Goal: Communication & Community: Connect with others

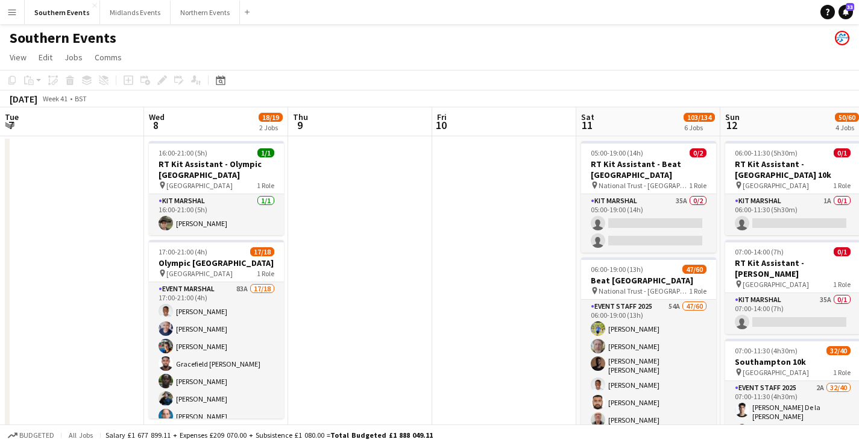
scroll to position [0, 383]
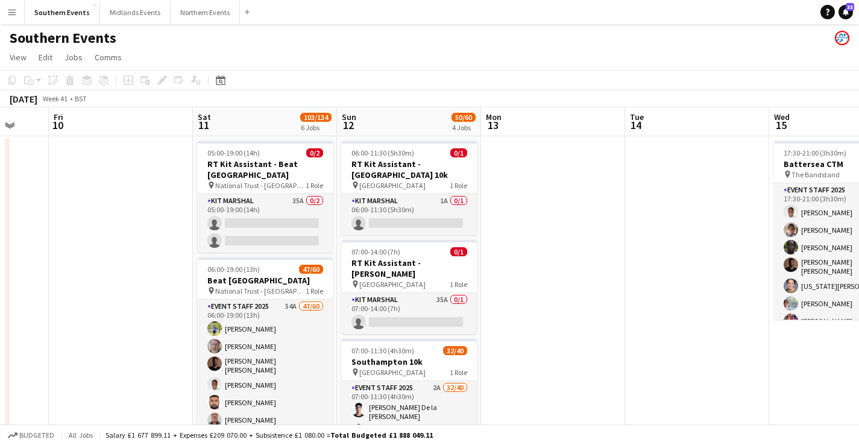
click at [10, 16] on app-icon "Menu" at bounding box center [12, 12] width 10 height 10
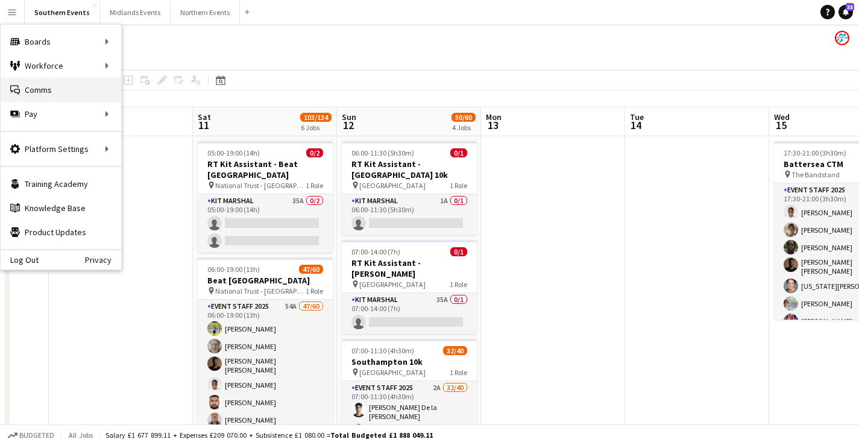
click at [45, 87] on link "Comms Comms" at bounding box center [61, 90] width 121 height 24
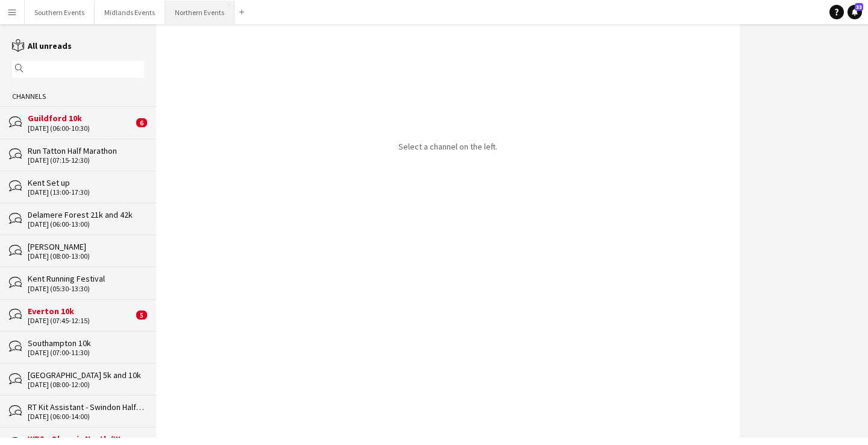
click at [205, 16] on button "Northern Events Close" at bounding box center [199, 13] width 69 height 24
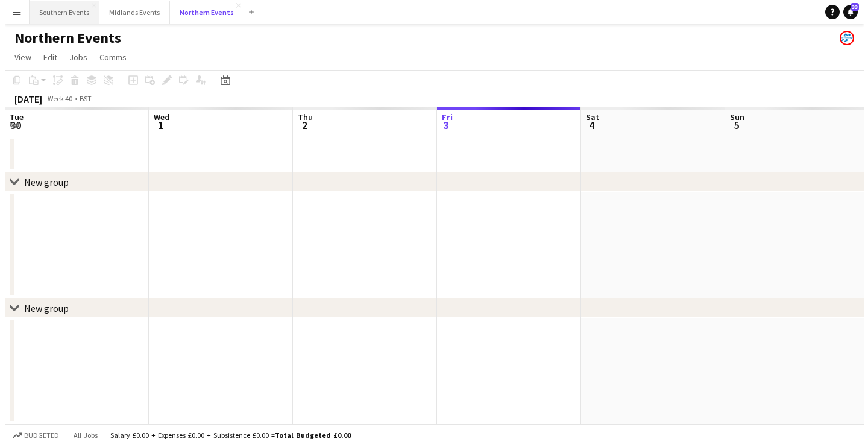
scroll to position [0, 288]
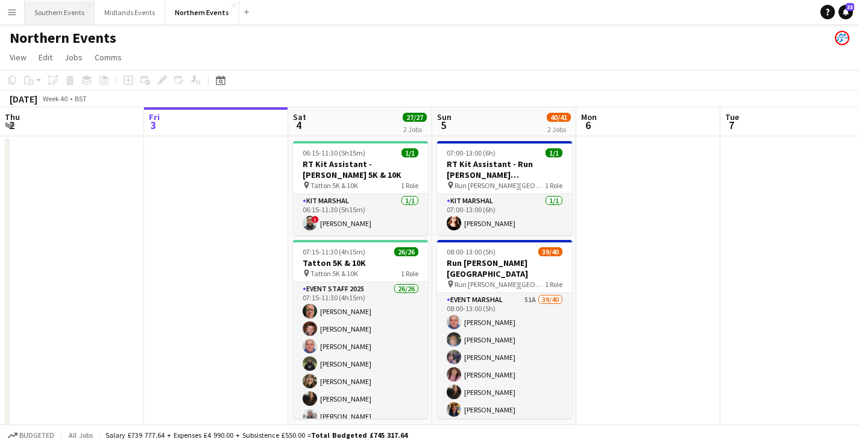
click at [58, 19] on button "Southern Events Close" at bounding box center [60, 13] width 70 height 24
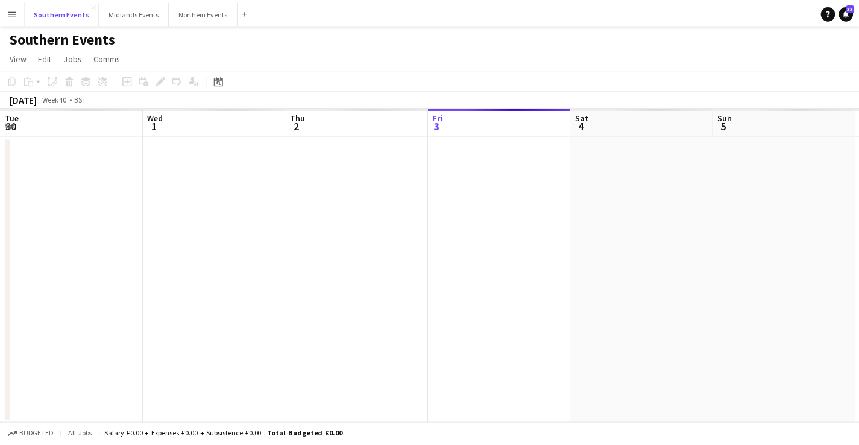
scroll to position [0, 288]
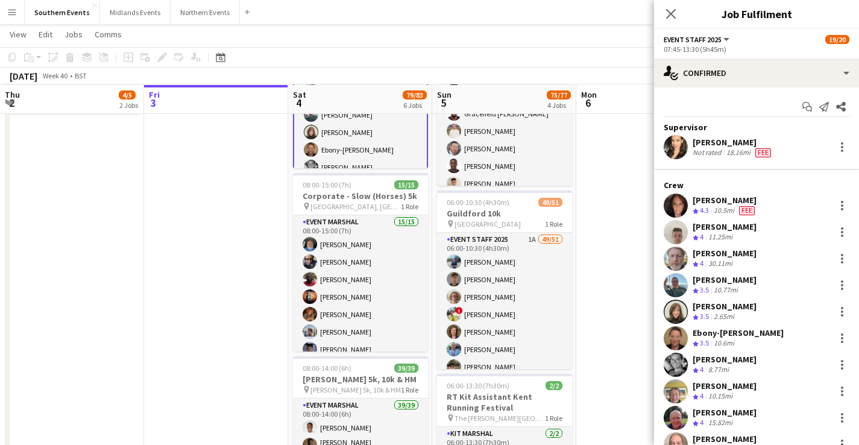
scroll to position [249, 0]
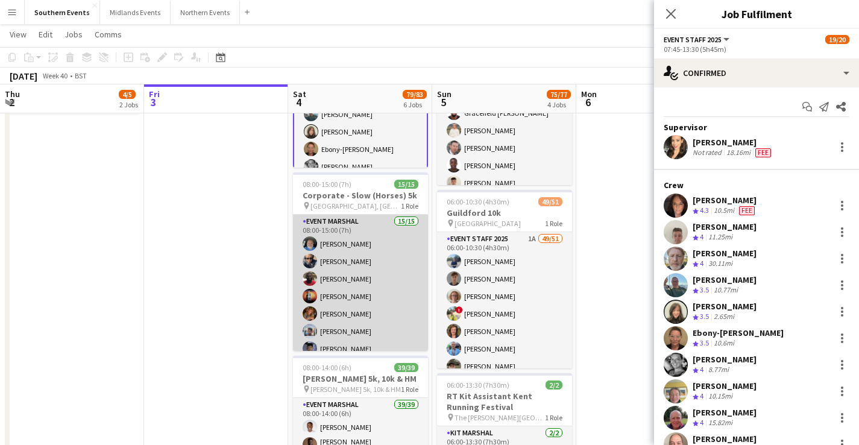
click at [338, 288] on app-card-role "Event Marshal 15/15 08:00-15:00 (7h) [PERSON_NAME] [PERSON_NAME] [PERSON_NAME] …" at bounding box center [360, 359] width 135 height 289
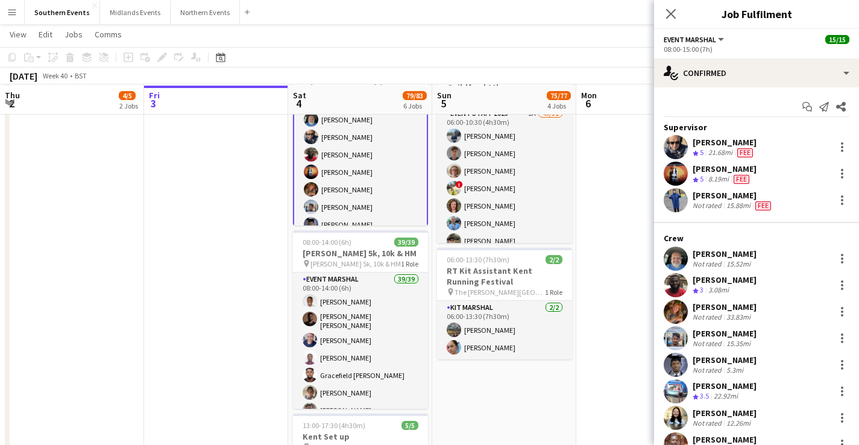
scroll to position [375, 0]
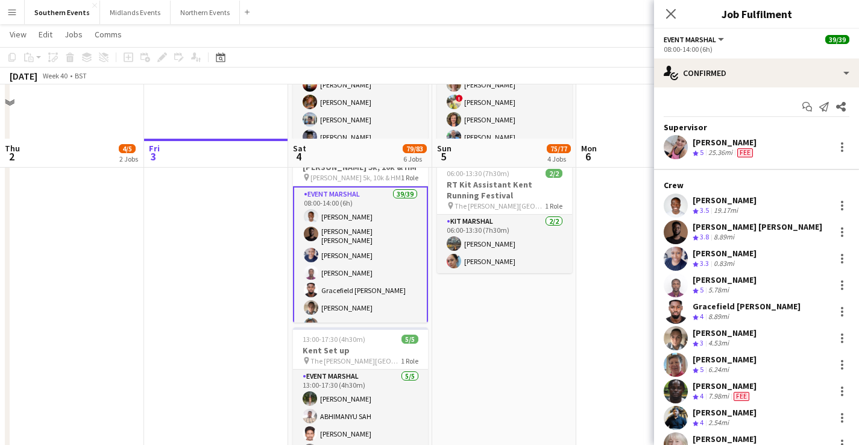
scroll to position [517, 0]
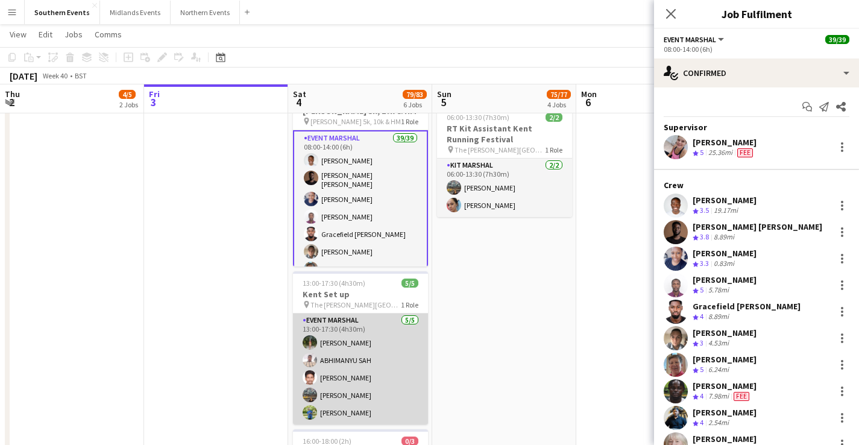
click at [319, 380] on app-card-role "Event Marshal [DATE] 13:00-17:30 (4h30m) [PERSON_NAME] [PERSON_NAME] [PERSON_NA…" at bounding box center [360, 368] width 135 height 111
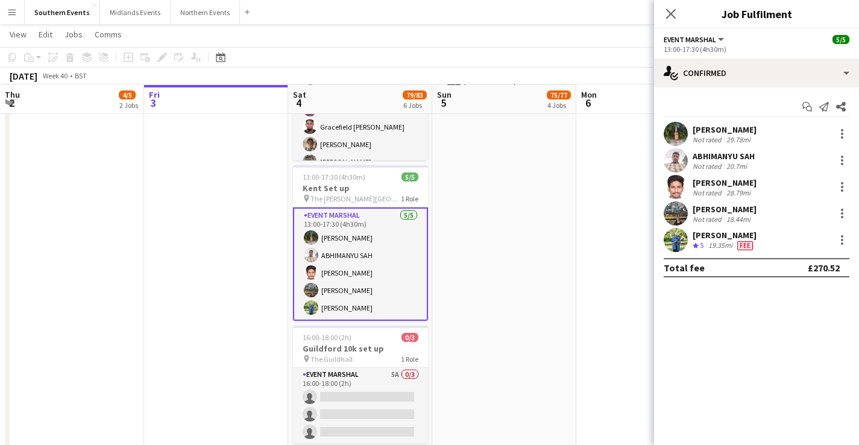
scroll to position [624, 0]
click at [841, 242] on div at bounding box center [842, 243] width 2 height 2
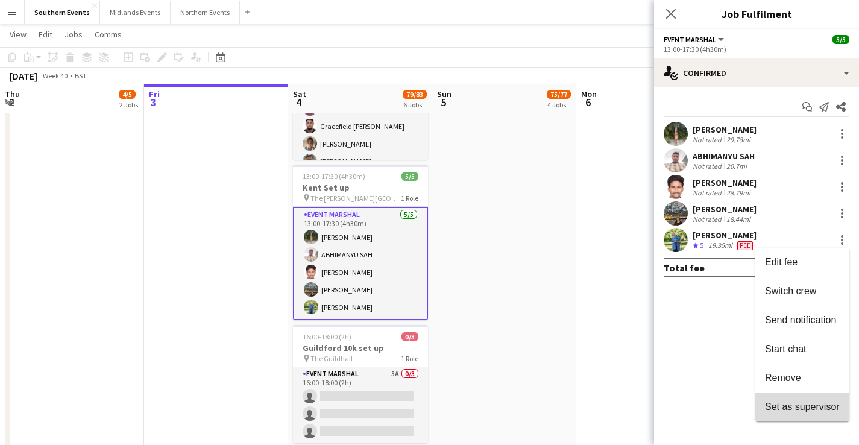
click at [803, 403] on span "Set as supervisor" at bounding box center [802, 406] width 75 height 10
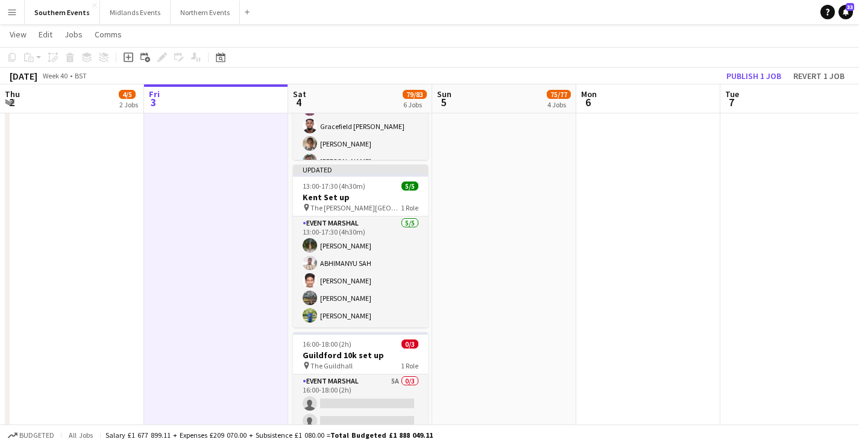
scroll to position [676, 0]
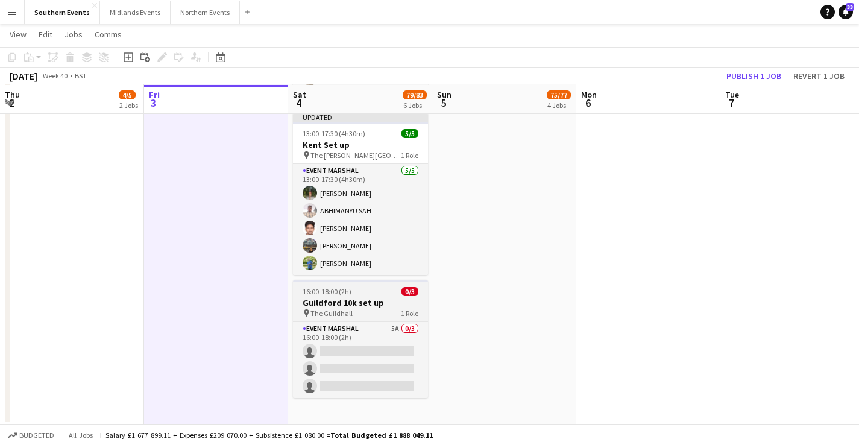
click at [389, 310] on div "pin The Guildhall 1 Role" at bounding box center [360, 313] width 135 height 10
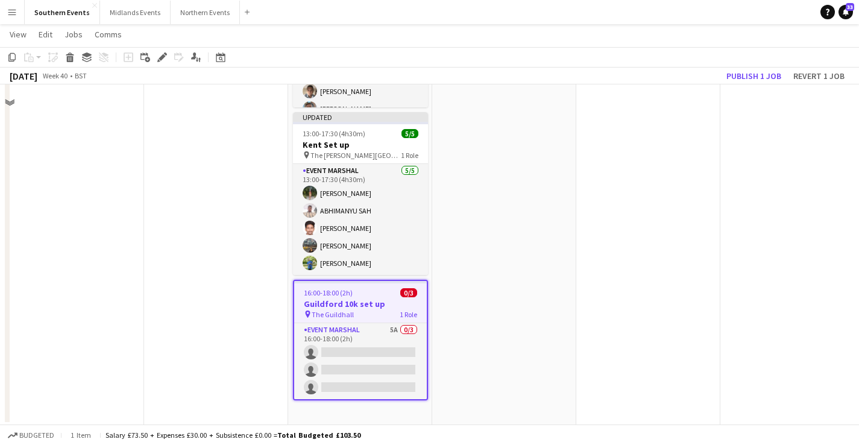
scroll to position [0, 0]
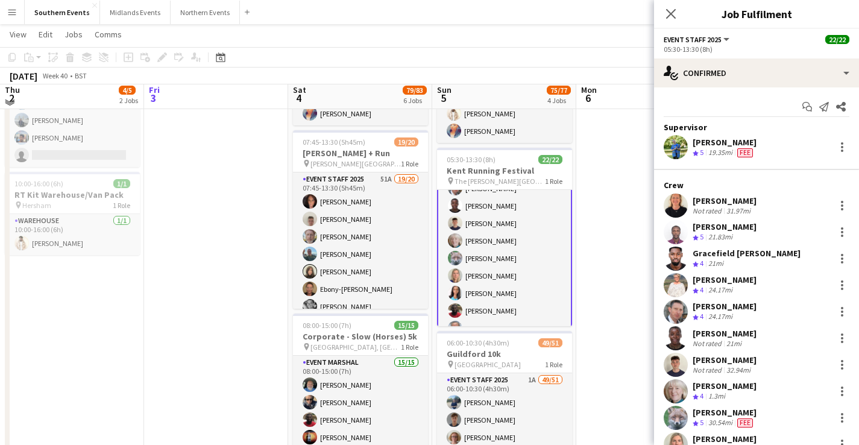
scroll to position [109, 0]
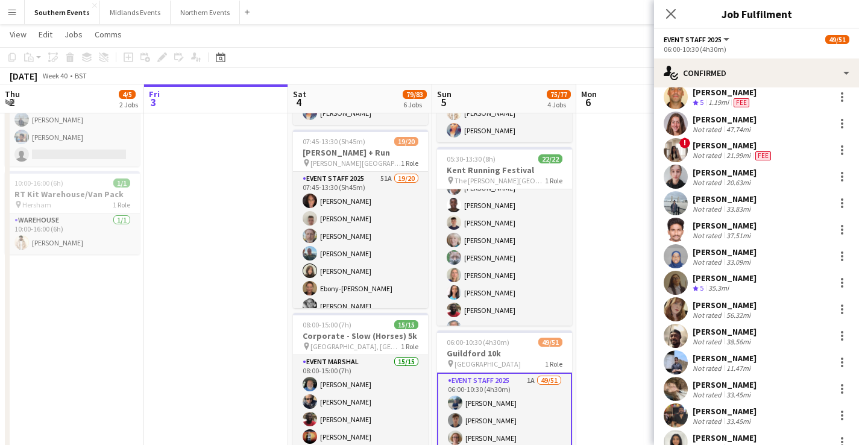
scroll to position [1062, 0]
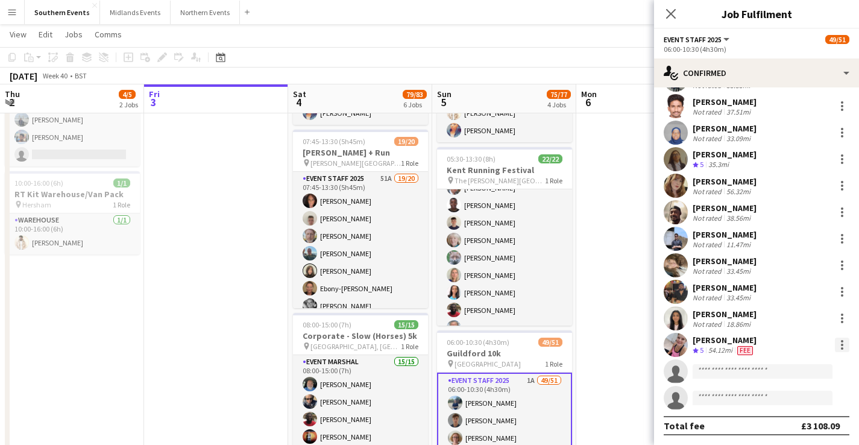
click at [837, 345] on div at bounding box center [842, 344] width 14 height 14
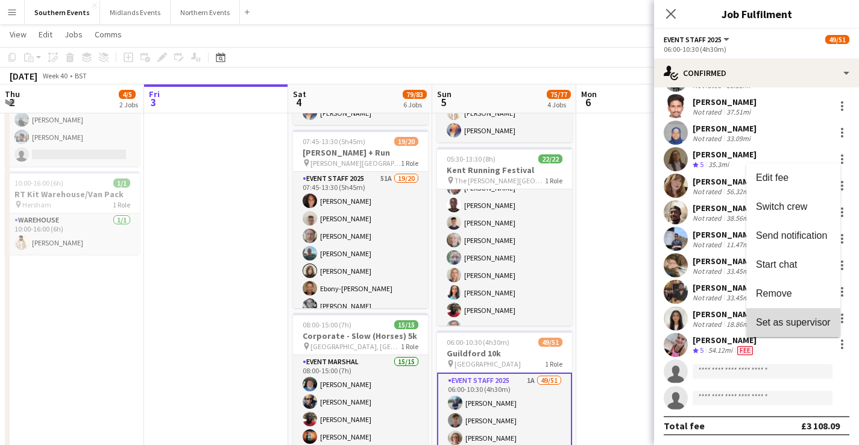
click at [821, 324] on span "Set as supervisor" at bounding box center [793, 322] width 75 height 10
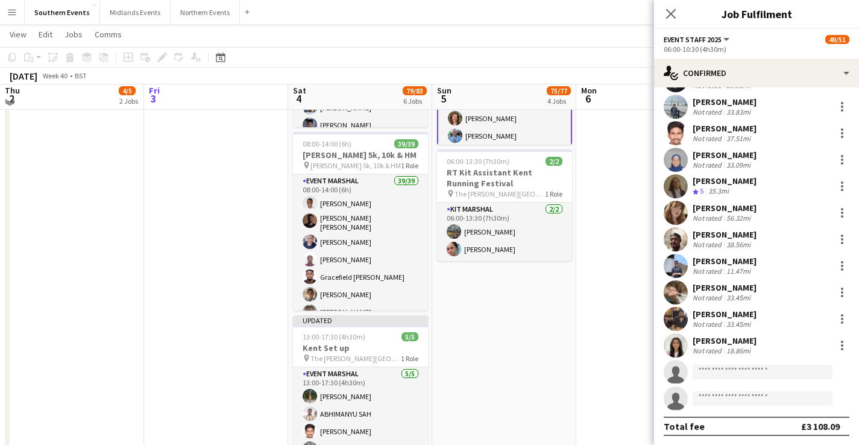
scroll to position [469, 0]
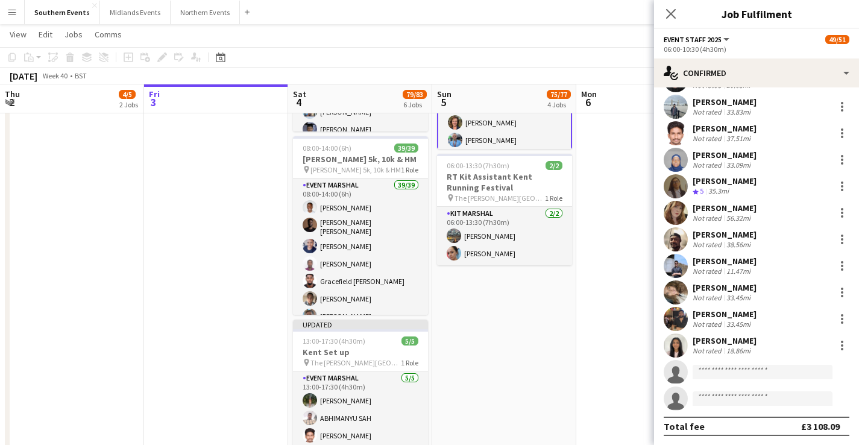
click at [594, 53] on app-toolbar "Copy Paste Paste Command V Paste with crew Command Shift V Paste linked Job [GE…" at bounding box center [429, 57] width 859 height 20
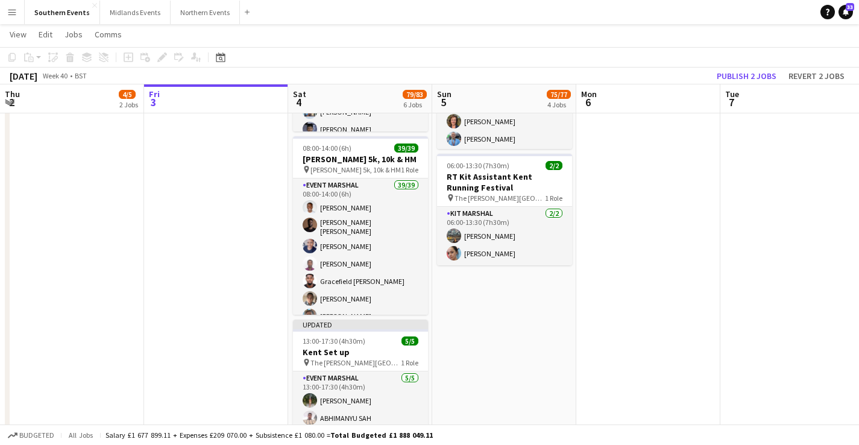
click at [738, 67] on app-toolbar "Copy Paste Paste Command V Paste with crew Command Shift V Paste linked Job [GE…" at bounding box center [429, 57] width 859 height 20
click at [741, 73] on button "Publish 2 jobs" at bounding box center [746, 76] width 69 height 16
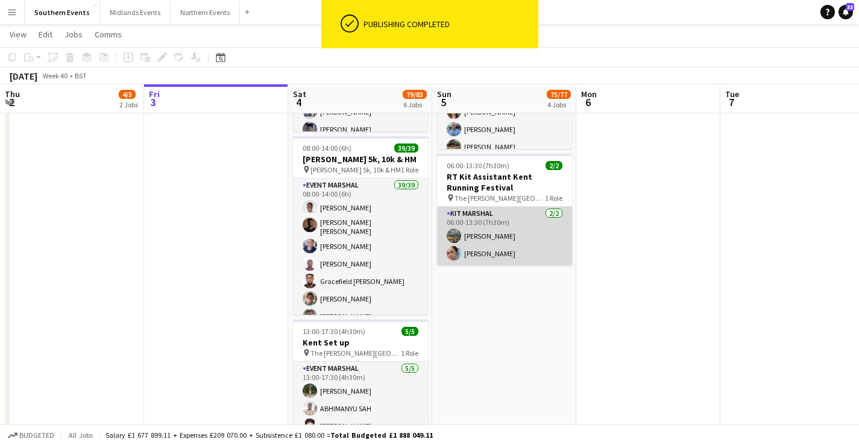
click at [500, 230] on app-card-role "Kit Marshal [DATE] 06:00-13:30 (7h30m) [PERSON_NAME] [PERSON_NAME]" at bounding box center [504, 236] width 135 height 58
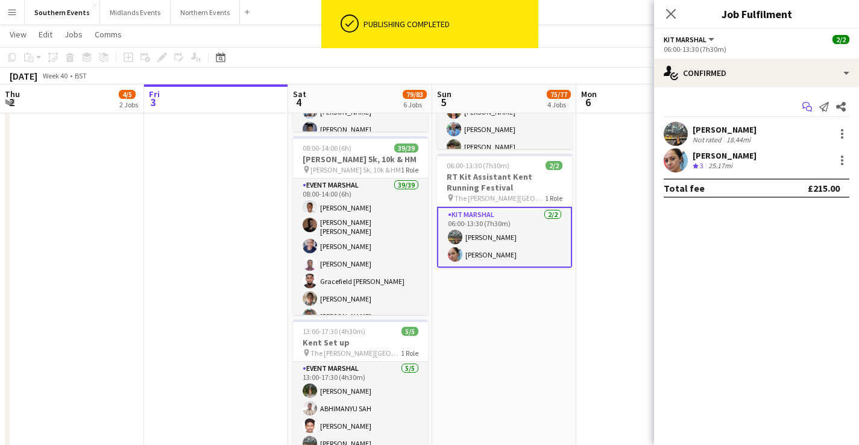
click at [806, 104] on icon "Start chat" at bounding box center [807, 107] width 10 height 10
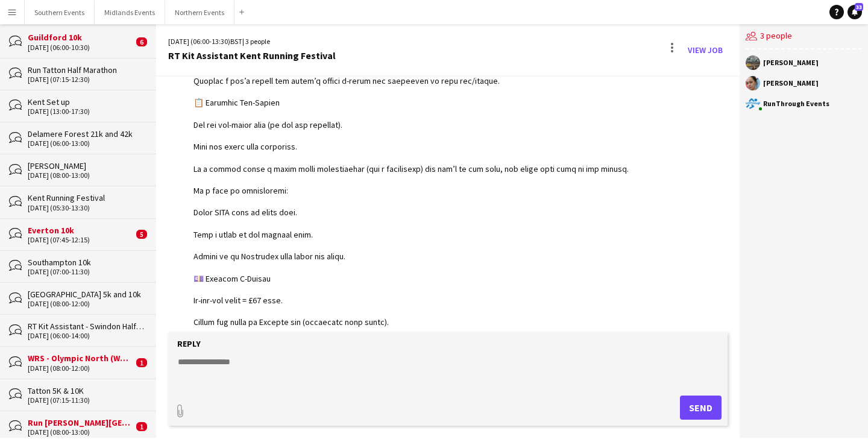
scroll to position [87, 0]
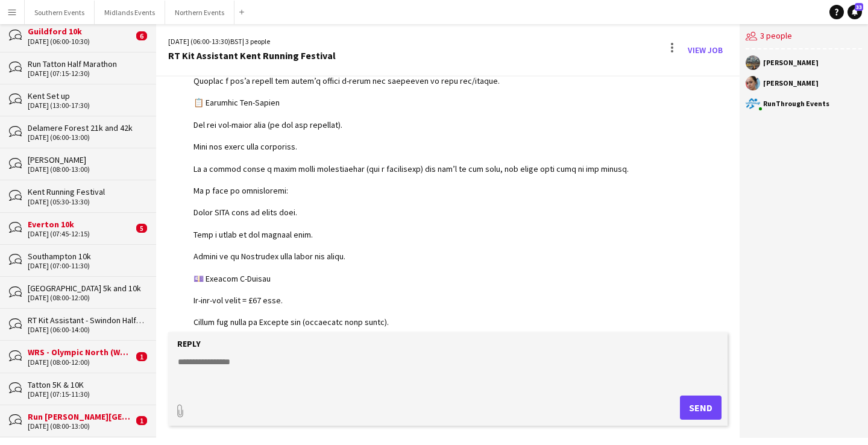
click at [79, 351] on div "WRS - Olympic North (Women Only)" at bounding box center [80, 351] width 105 height 11
